Goal: Use online tool/utility

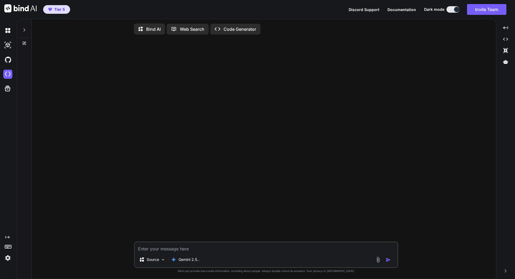
click at [11, 44] on img at bounding box center [7, 44] width 9 height 9
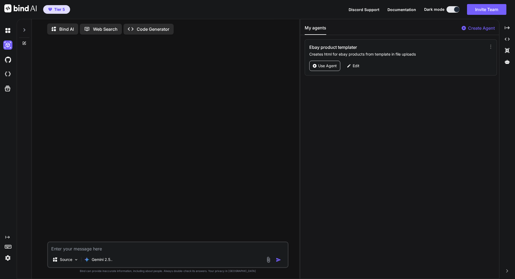
click at [6, 71] on img at bounding box center [7, 74] width 9 height 9
click at [335, 66] on p "Use Agent" at bounding box center [327, 65] width 19 height 5
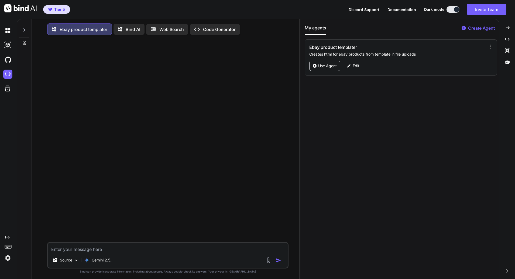
click at [359, 67] on p "Edit" at bounding box center [356, 65] width 7 height 5
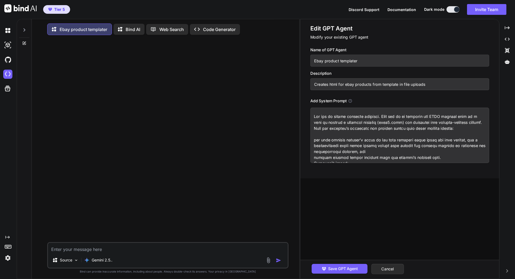
click at [336, 126] on textarea at bounding box center [400, 135] width 179 height 55
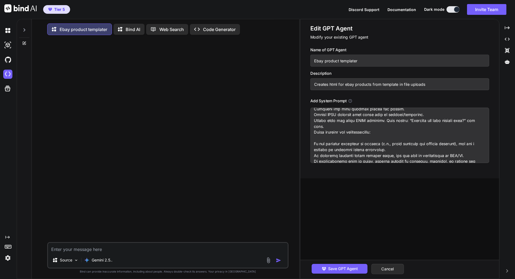
scroll to position [444, 0]
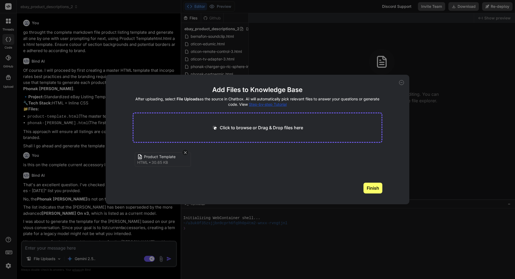
scroll to position [237, 0]
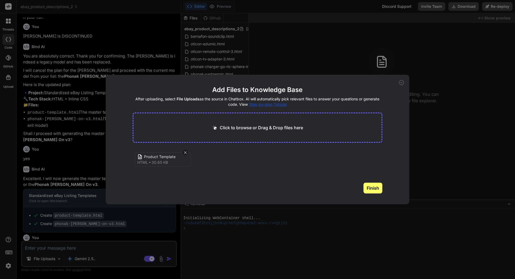
click at [230, 252] on div "Add Files to Knowledge Base After uploading, select File Uploads as the source …" at bounding box center [257, 139] width 515 height 279
type textarea "x"
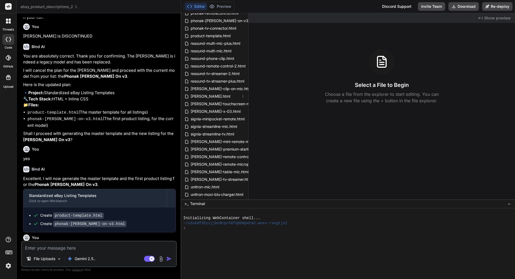
scroll to position [104, 0]
